Goal: Book appointment/travel/reservation

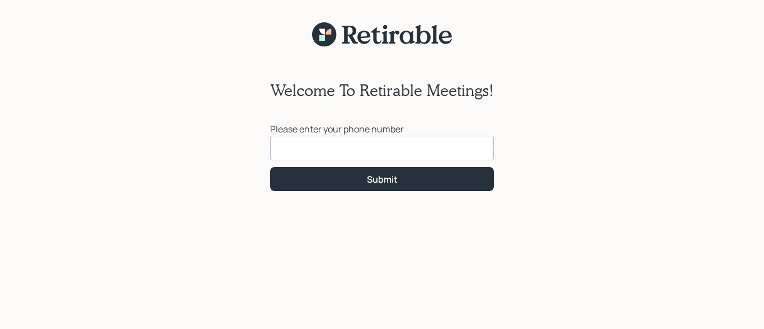
click at [310, 142] on input at bounding box center [382, 148] width 224 height 25
type input "[PHONE_NUMBER]"
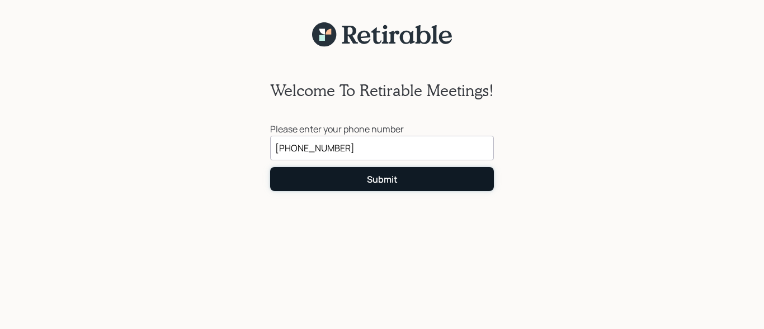
click at [356, 183] on button "Submit" at bounding box center [382, 179] width 224 height 24
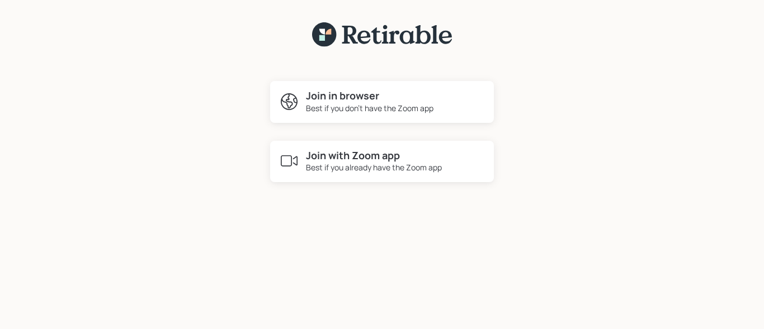
click at [361, 158] on h4 "Join with Zoom app" at bounding box center [374, 156] width 136 height 12
